Goal: Information Seeking & Learning: Check status

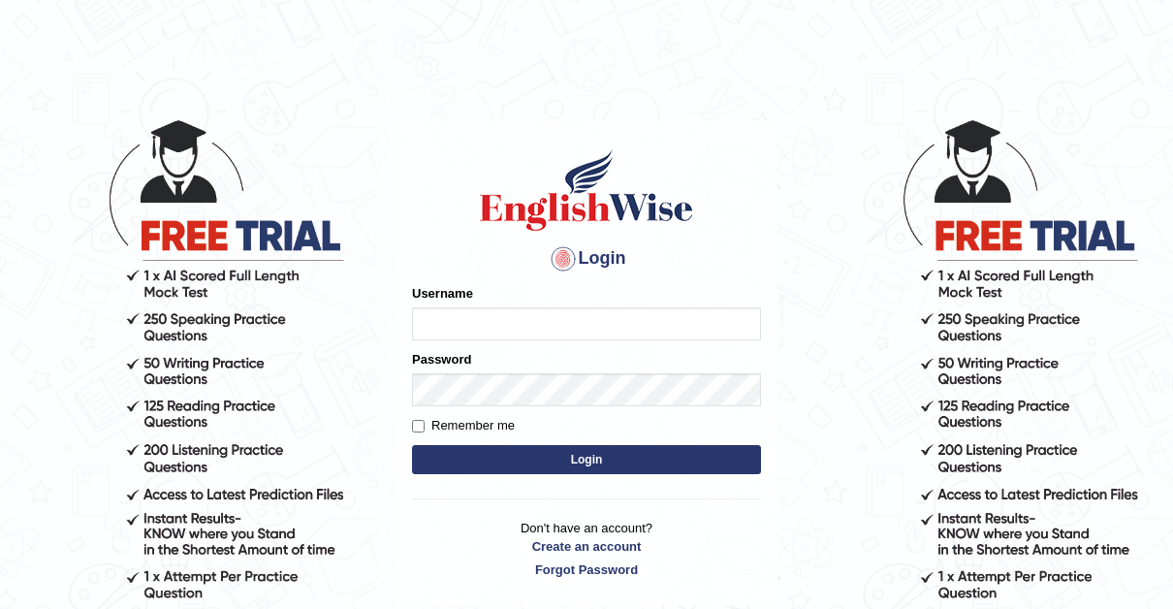
type input "Thelma"
click at [420, 419] on label "Remember me" at bounding box center [463, 425] width 103 height 19
click at [420, 420] on input "Remember me" at bounding box center [418, 426] width 13 height 13
checkbox input "true"
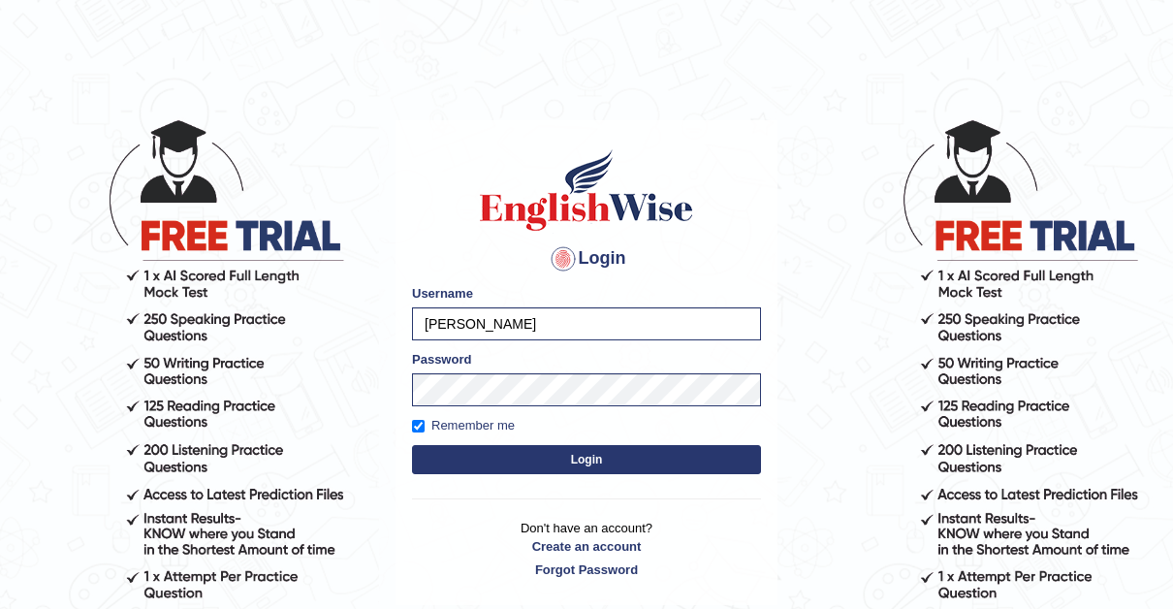
click at [581, 458] on button "Login" at bounding box center [586, 459] width 349 height 29
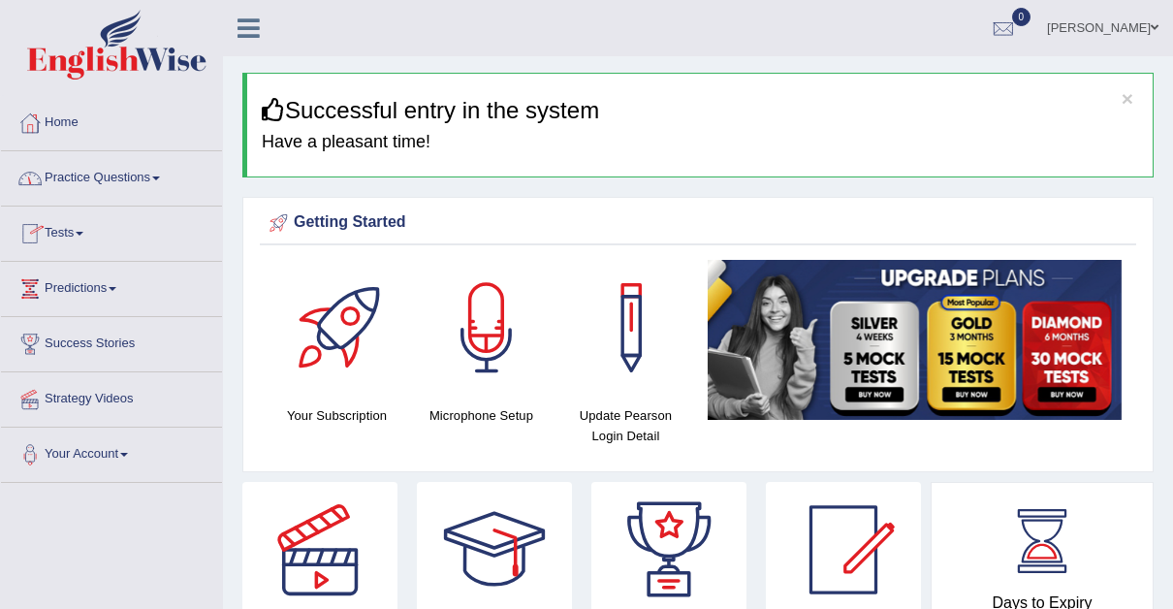
click at [83, 232] on span at bounding box center [80, 234] width 8 height 4
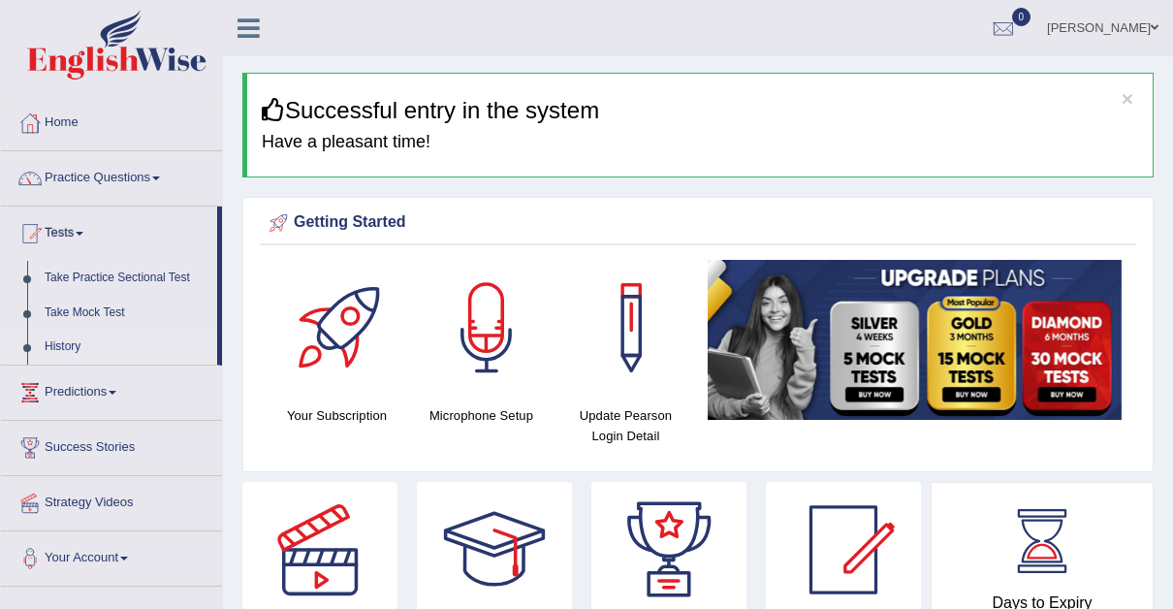
click at [65, 341] on link "History" at bounding box center [126, 347] width 181 height 35
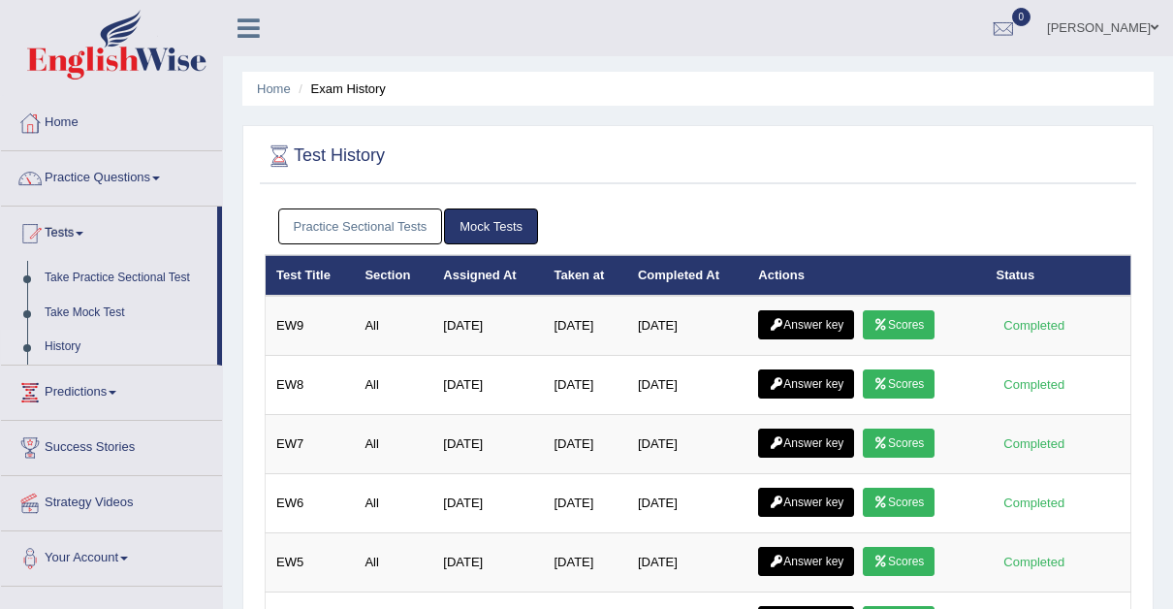
click at [364, 215] on link "Practice Sectional Tests" at bounding box center [360, 226] width 165 height 36
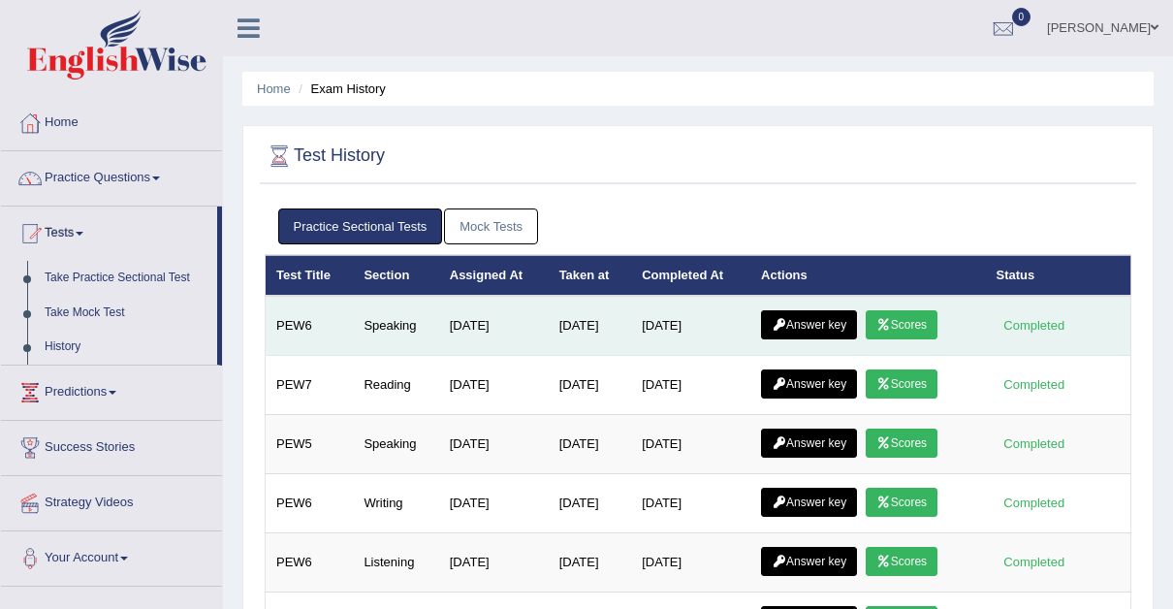
click at [820, 314] on link "Answer key" at bounding box center [809, 324] width 96 height 29
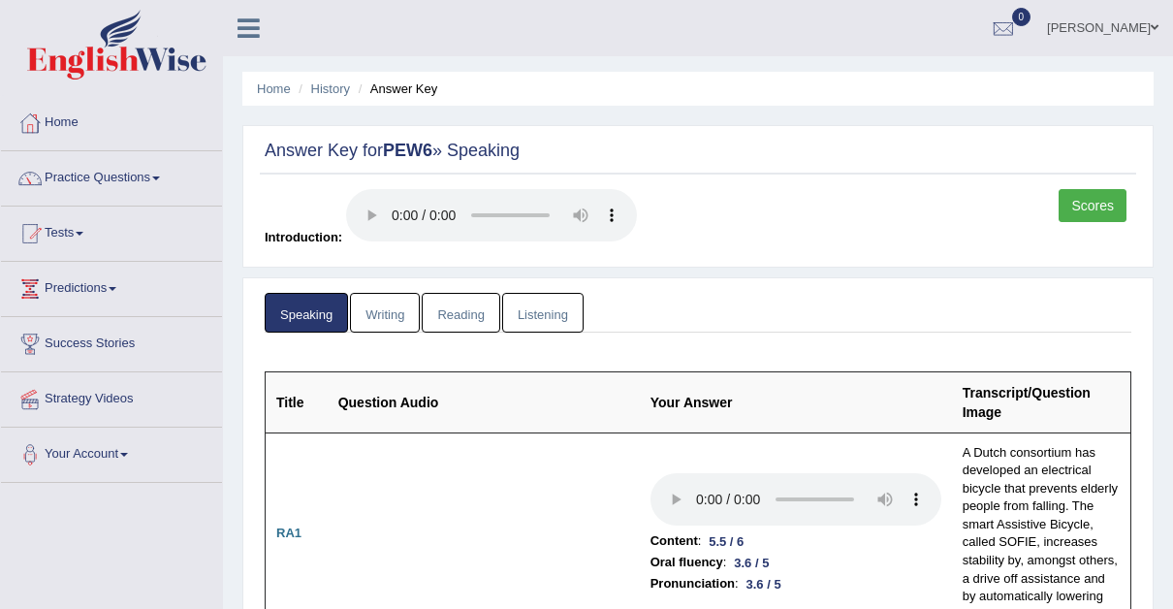
click at [1155, 18] on link "Chido Thelma Zhuwawo" at bounding box center [1102, 25] width 141 height 50
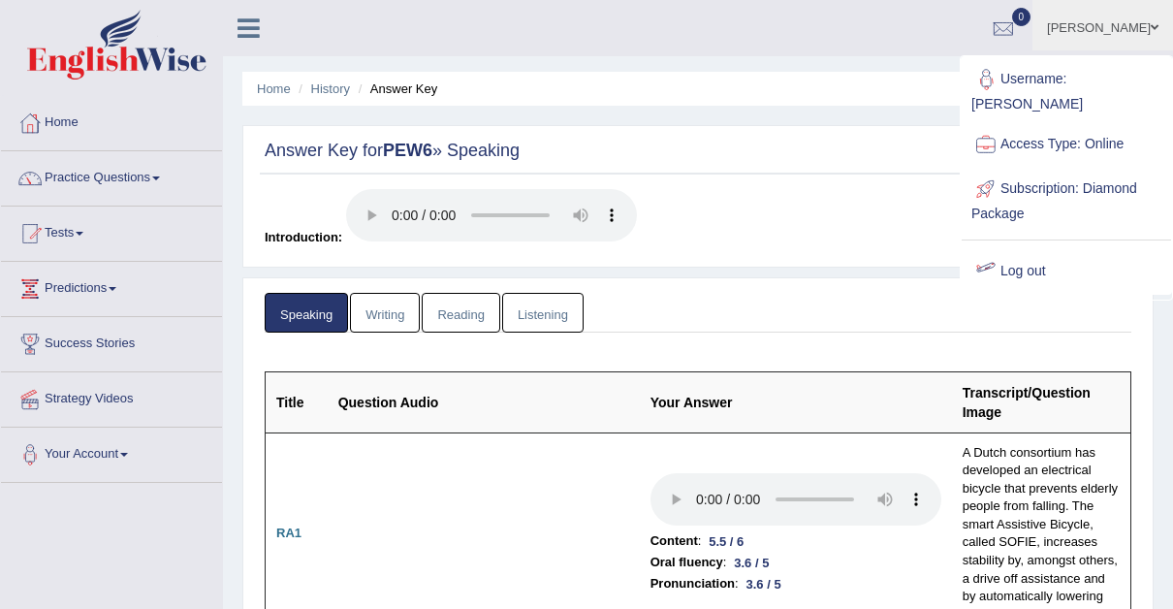
click at [1030, 249] on link "Log out" at bounding box center [1066, 271] width 209 height 45
